Goal: Information Seeking & Learning: Learn about a topic

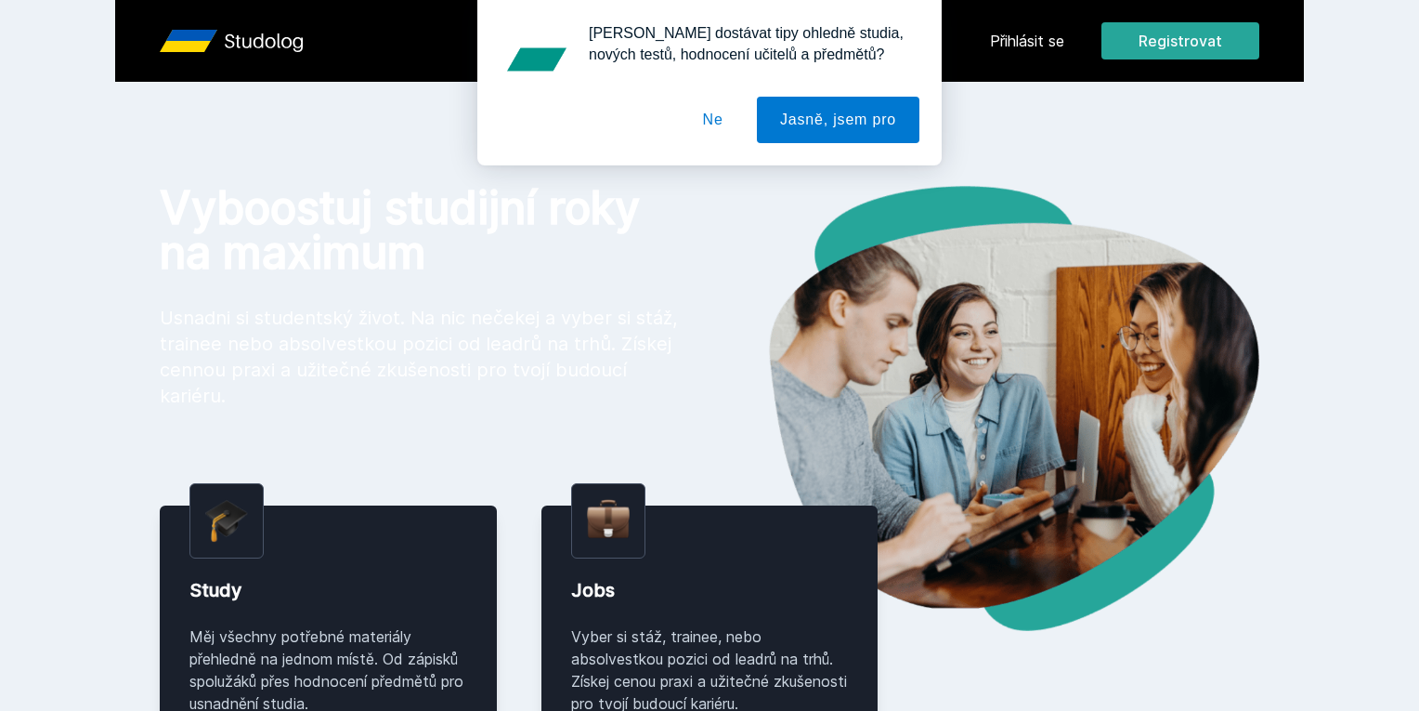
click at [1133, 41] on div "[PERSON_NAME] dostávat tipy ohledně studia, nových testů, hodnocení učitelů a p…" at bounding box center [709, 82] width 1419 height 165
click at [699, 124] on button "Ne" at bounding box center [713, 120] width 67 height 46
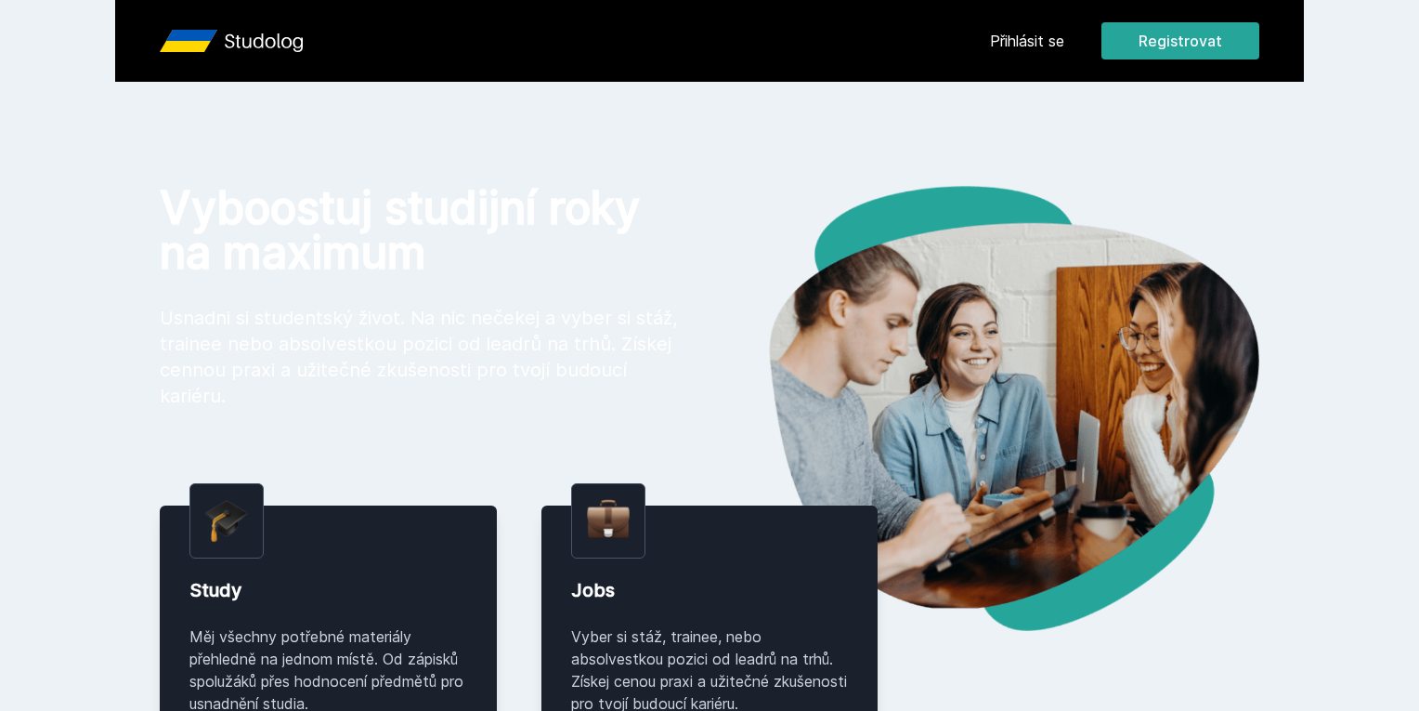
click at [1065, 32] on link "Přihlásit se" at bounding box center [1027, 41] width 74 height 22
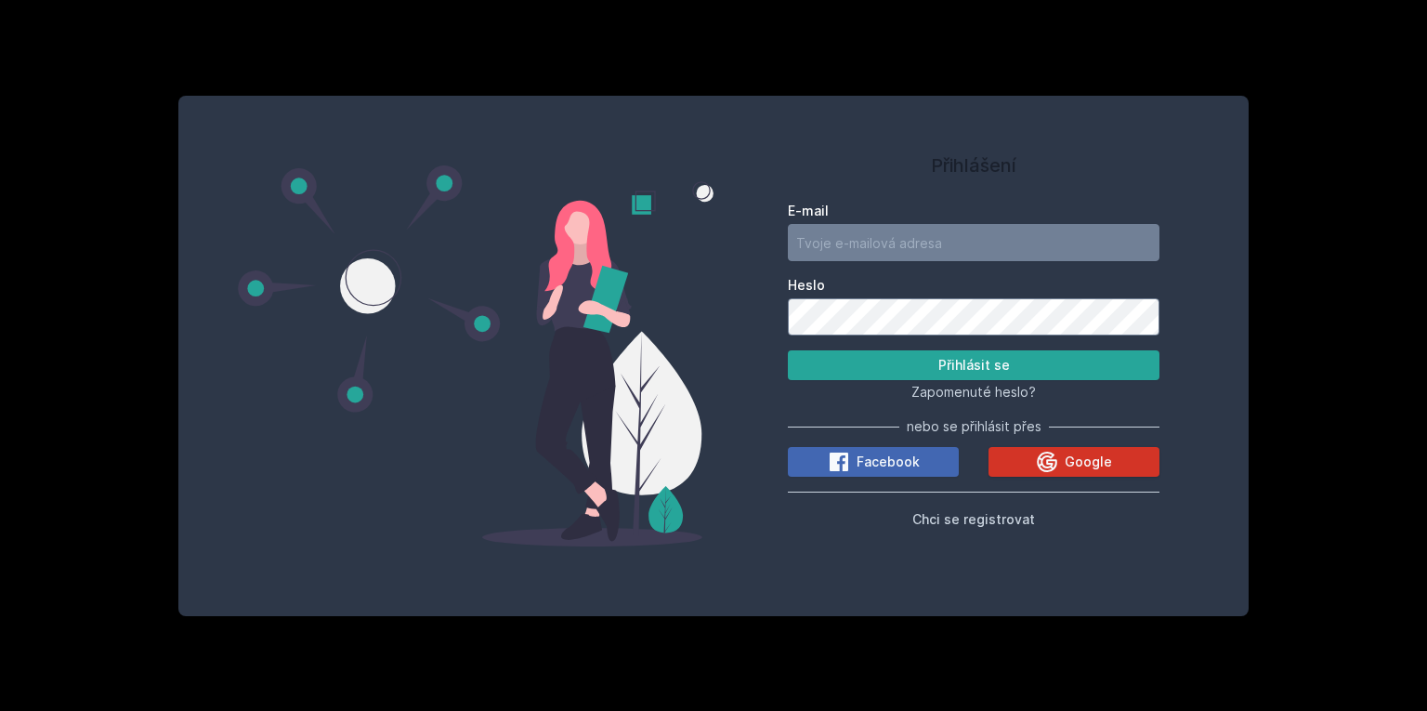
click at [1064, 455] on div "Google" at bounding box center [1074, 462] width 76 height 22
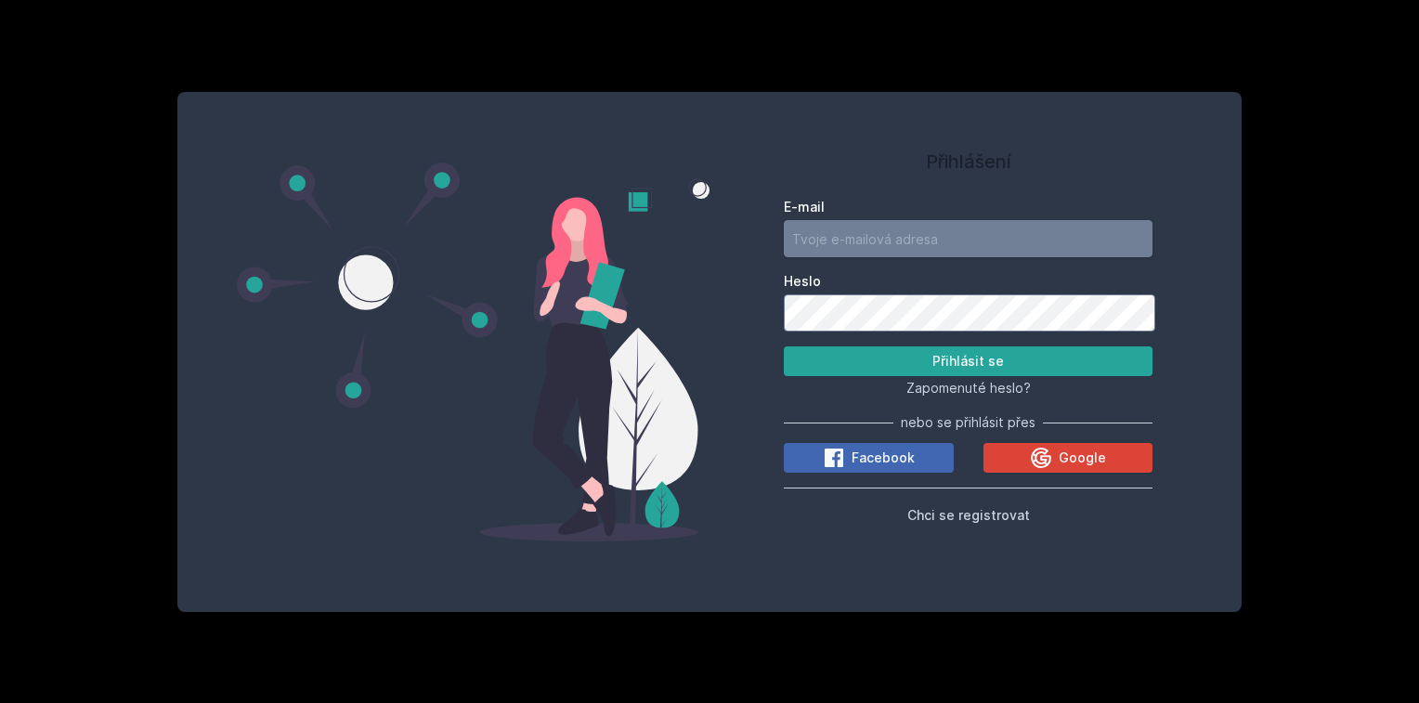
click at [866, 234] on input "E-mail" at bounding box center [968, 238] width 369 height 37
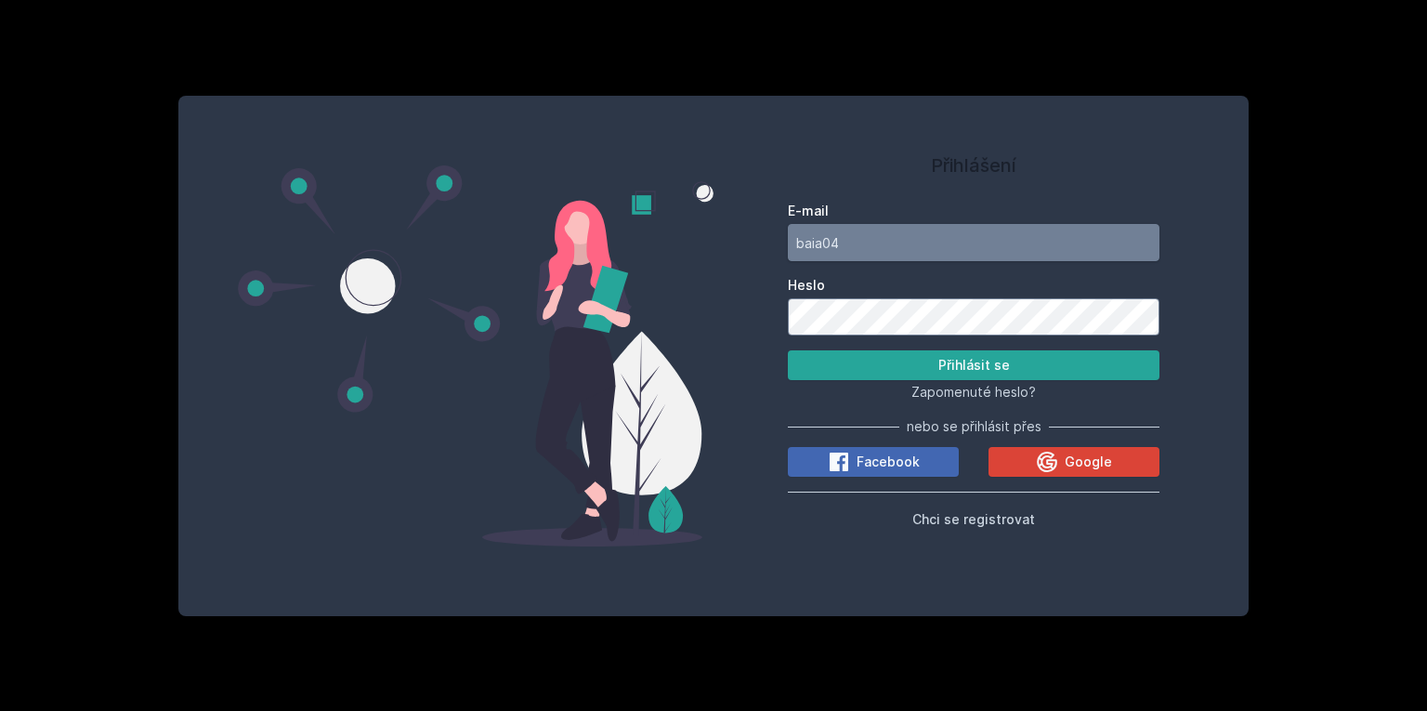
type input "baia04"
click at [788, 350] on button "Přihlásit se" at bounding box center [974, 365] width 372 height 30
click at [1035, 359] on button "Přihlásit se" at bounding box center [974, 365] width 372 height 30
click at [991, 368] on button "Přihlásit se" at bounding box center [974, 365] width 372 height 30
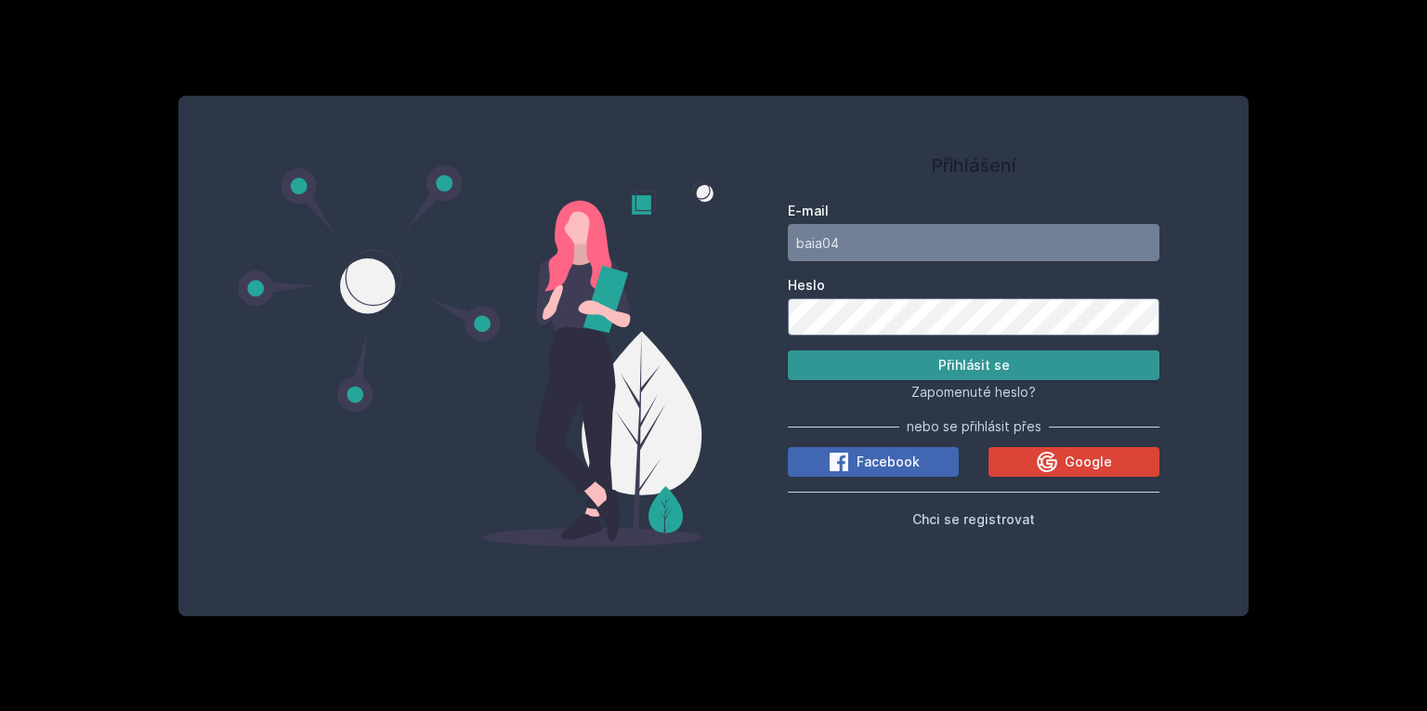
click at [1059, 368] on button "Přihlásit se" at bounding box center [974, 365] width 372 height 30
click at [1061, 367] on button "Přihlásit se" at bounding box center [974, 365] width 372 height 30
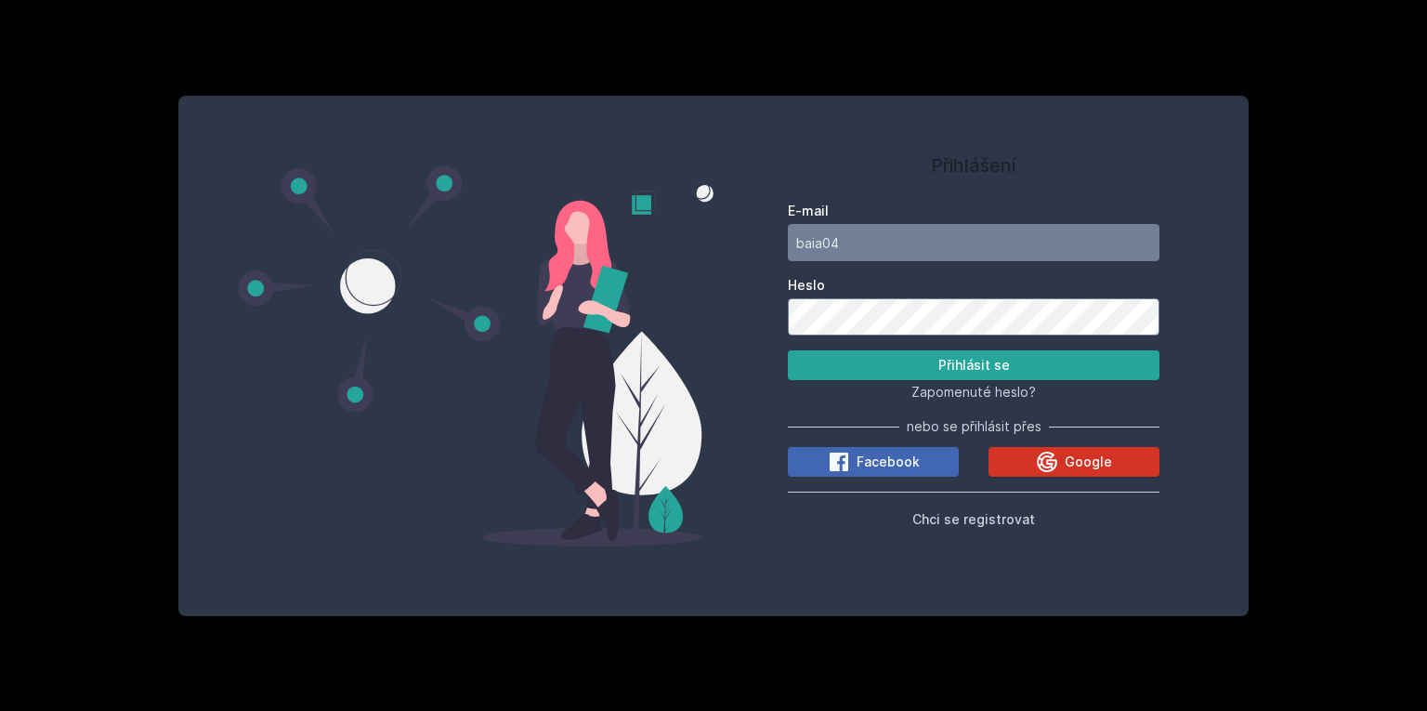
click at [1065, 467] on div "Google" at bounding box center [1074, 462] width 76 height 22
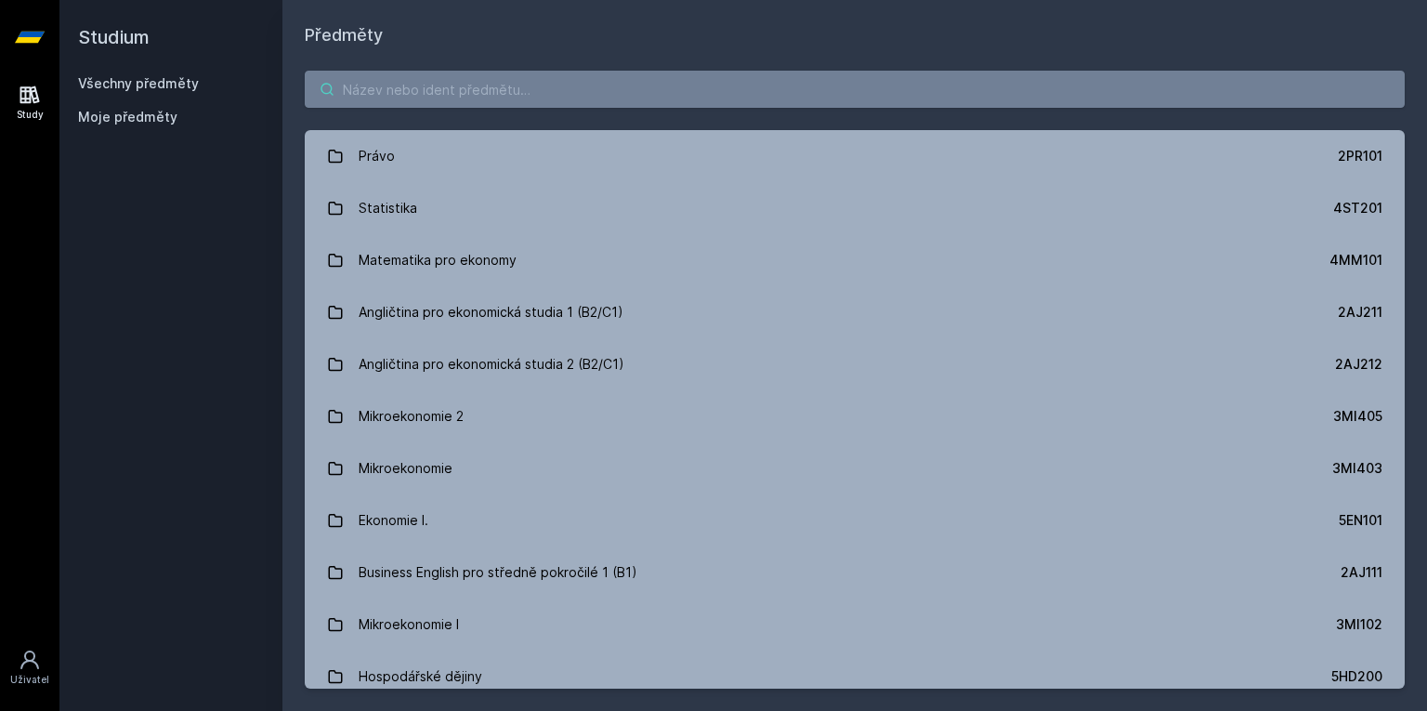
click at [383, 93] on input "search" at bounding box center [855, 89] width 1100 height 37
click at [421, 97] on input "search" at bounding box center [855, 89] width 1100 height 37
paste input "4IT421"
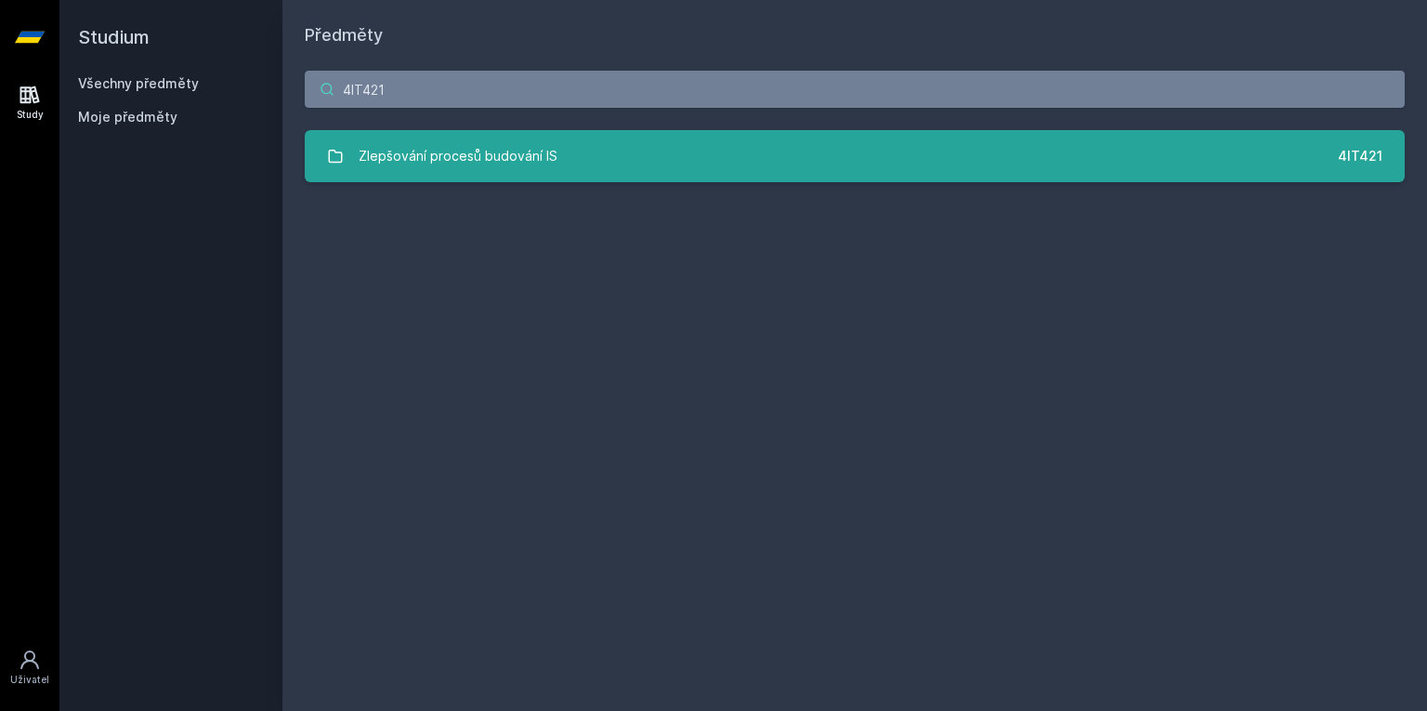
type input "4IT421"
click at [589, 141] on link "Zlepšování procesů budování IS 4IT421" at bounding box center [855, 156] width 1100 height 52
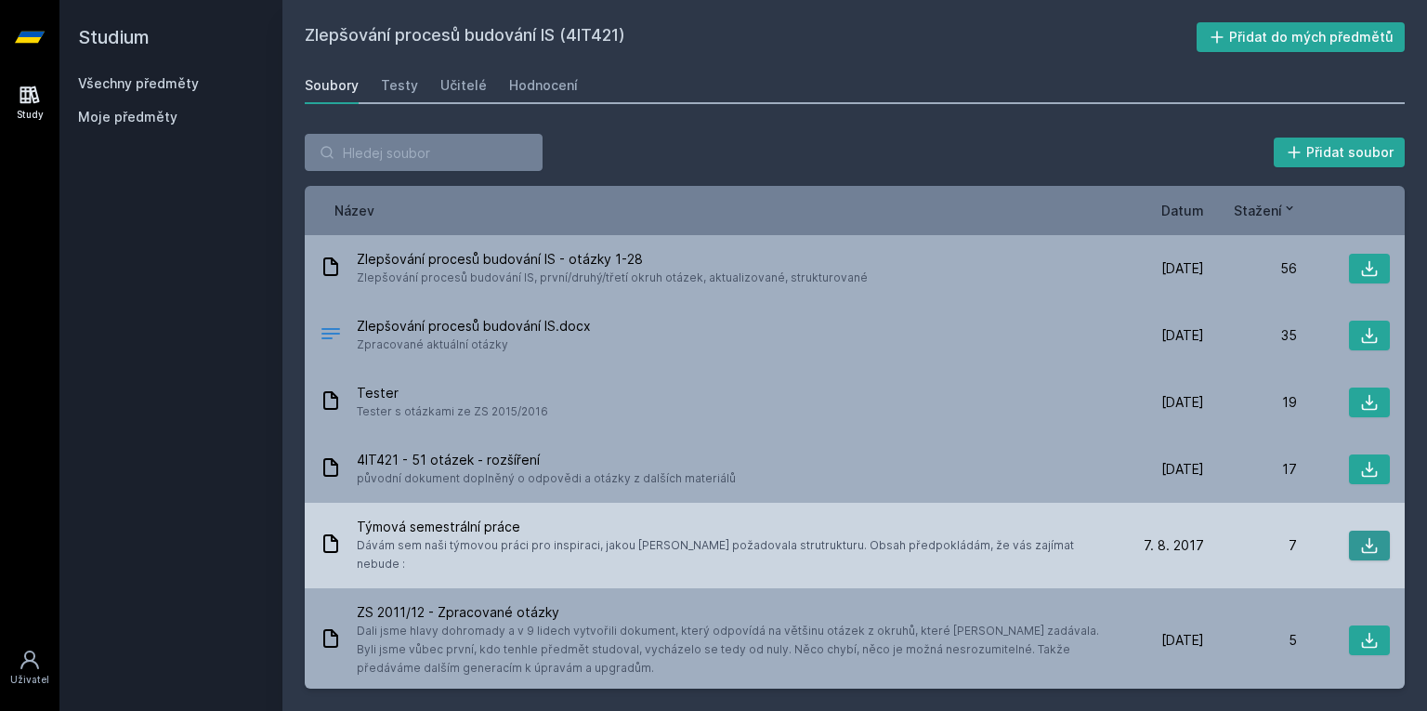
click at [1360, 536] on icon at bounding box center [1369, 545] width 19 height 19
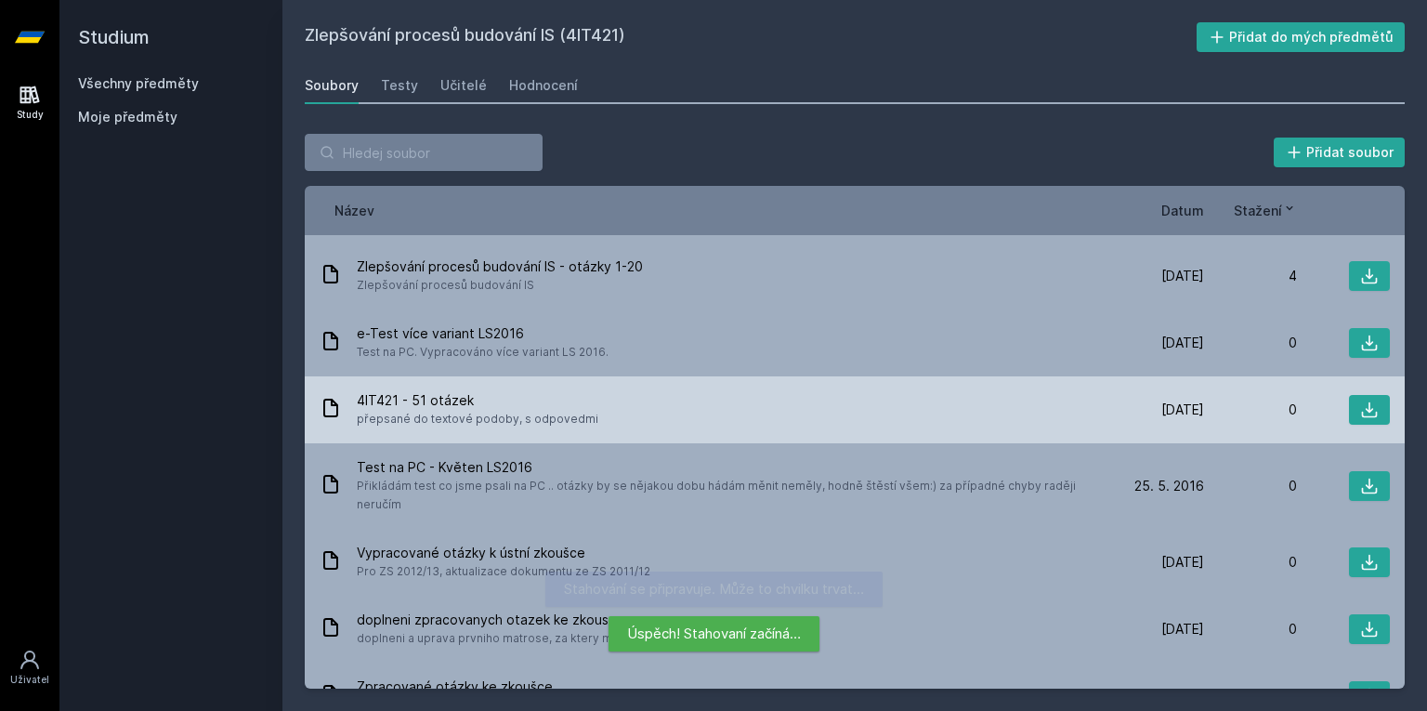
scroll to position [453, 0]
